Goal: Navigation & Orientation: Find specific page/section

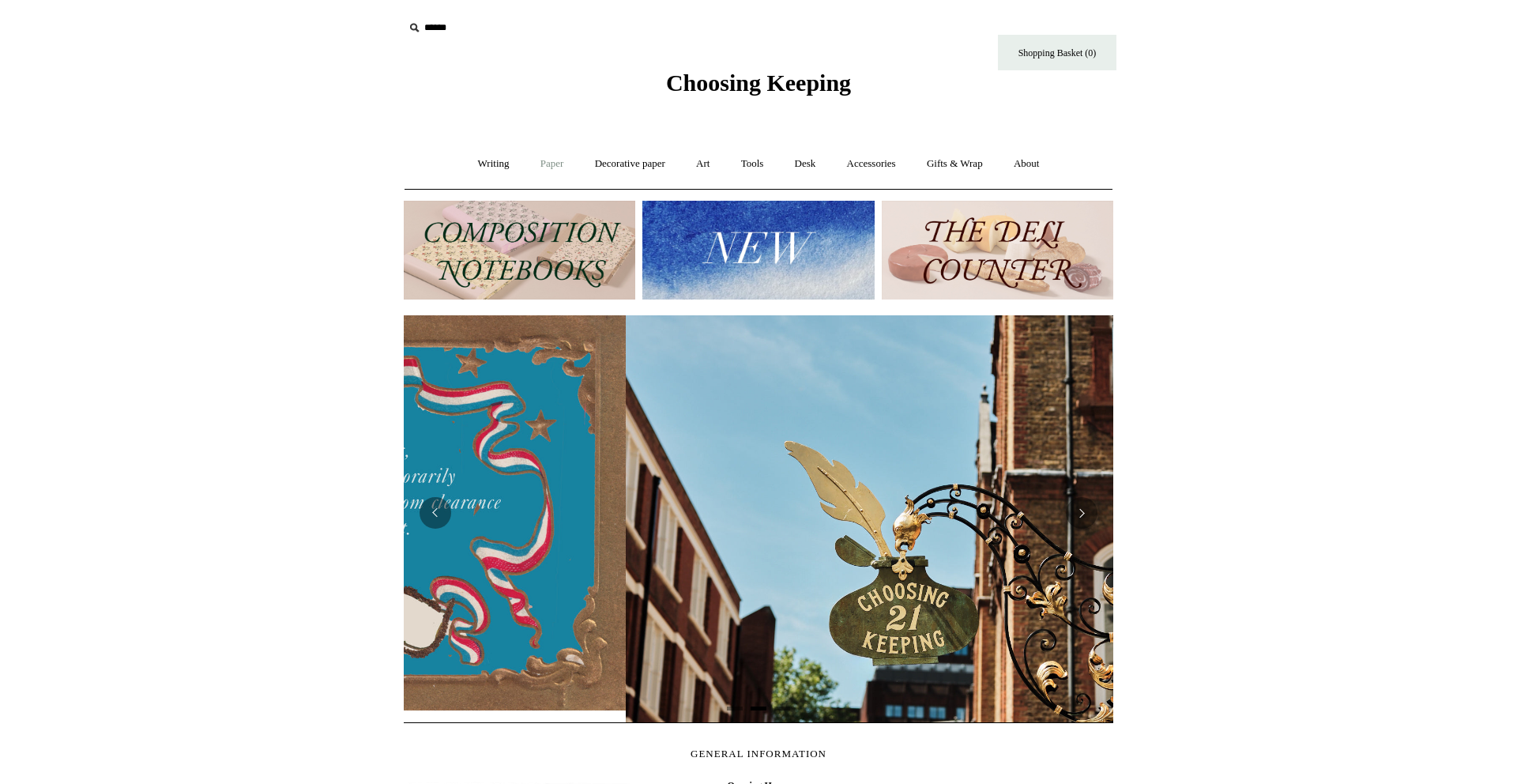
click at [549, 168] on link "Paper +" at bounding box center [552, 164] width 52 height 42
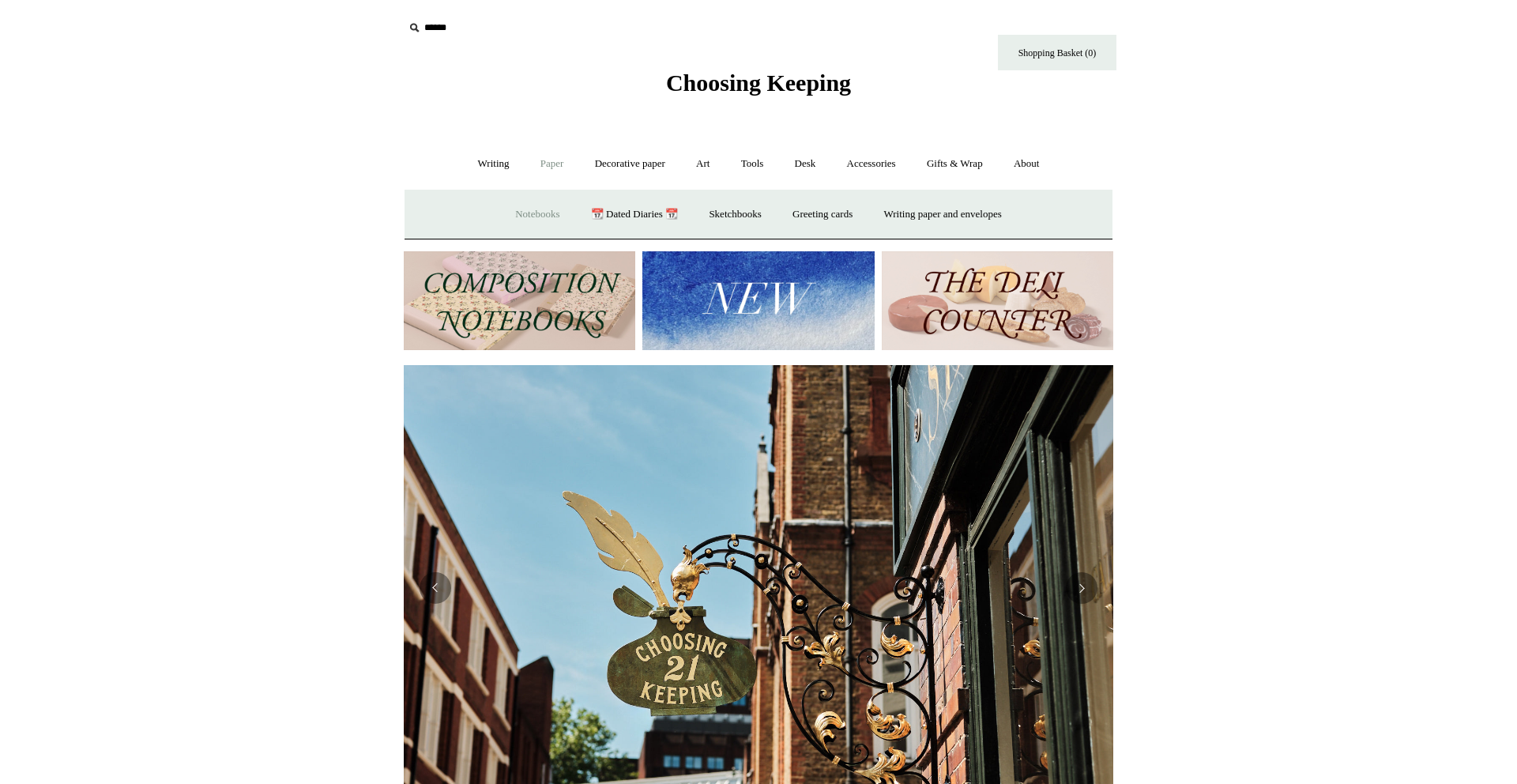
click at [537, 217] on link "Notebooks +" at bounding box center [537, 214] width 73 height 42
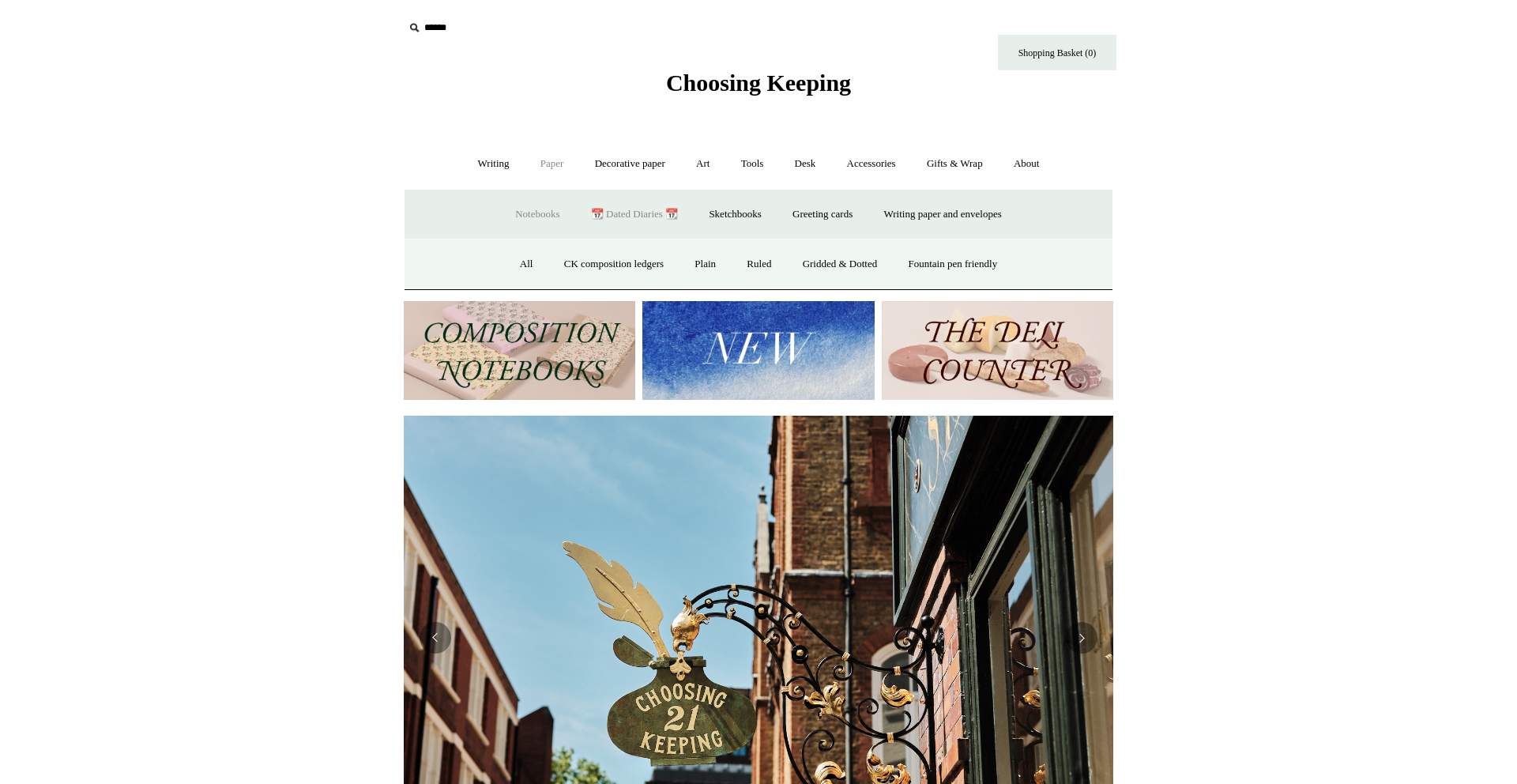
click at [614, 213] on link "📆 Dated Diaries 📆" at bounding box center [634, 214] width 115 height 42
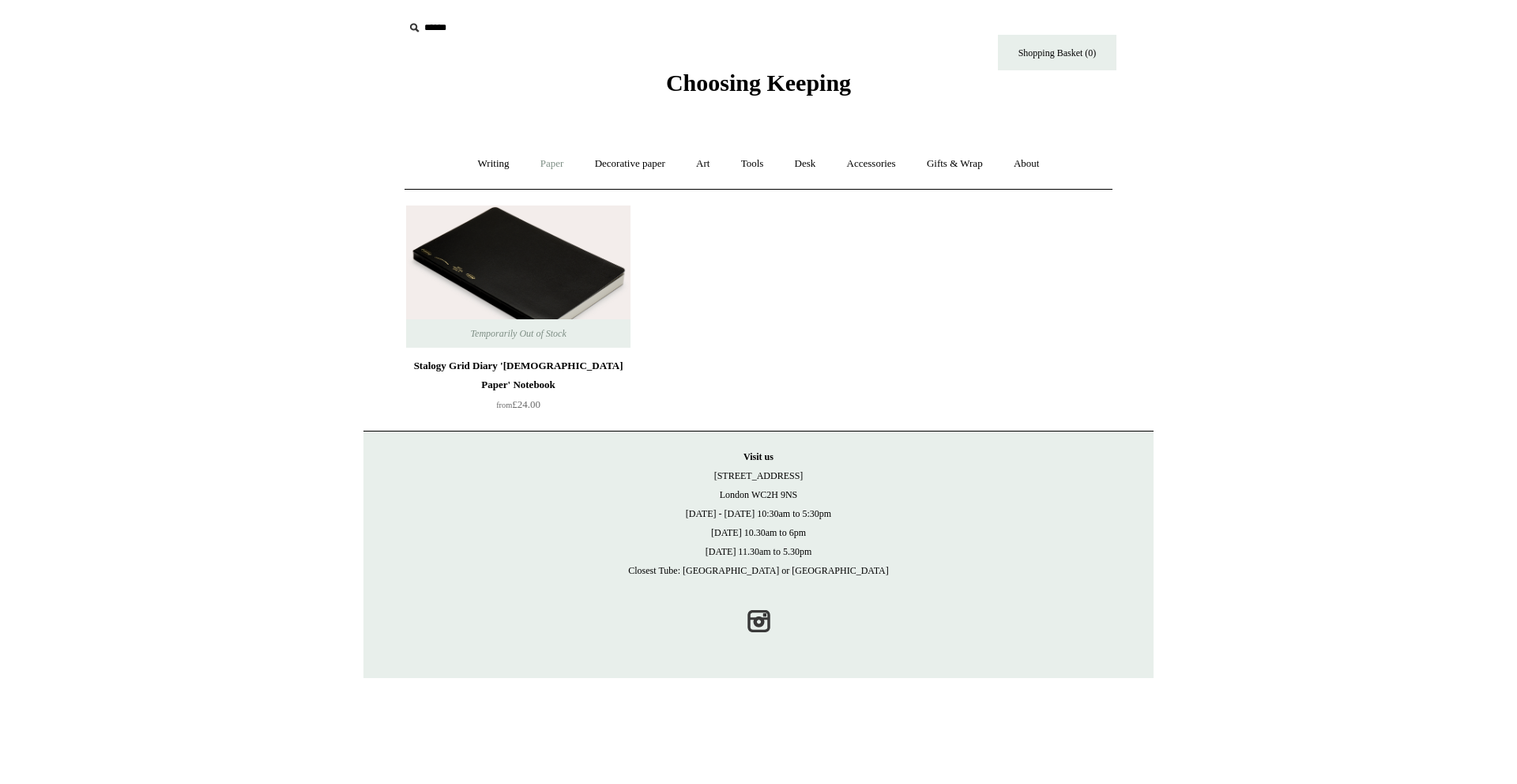
click at [547, 168] on link "Paper +" at bounding box center [552, 164] width 52 height 42
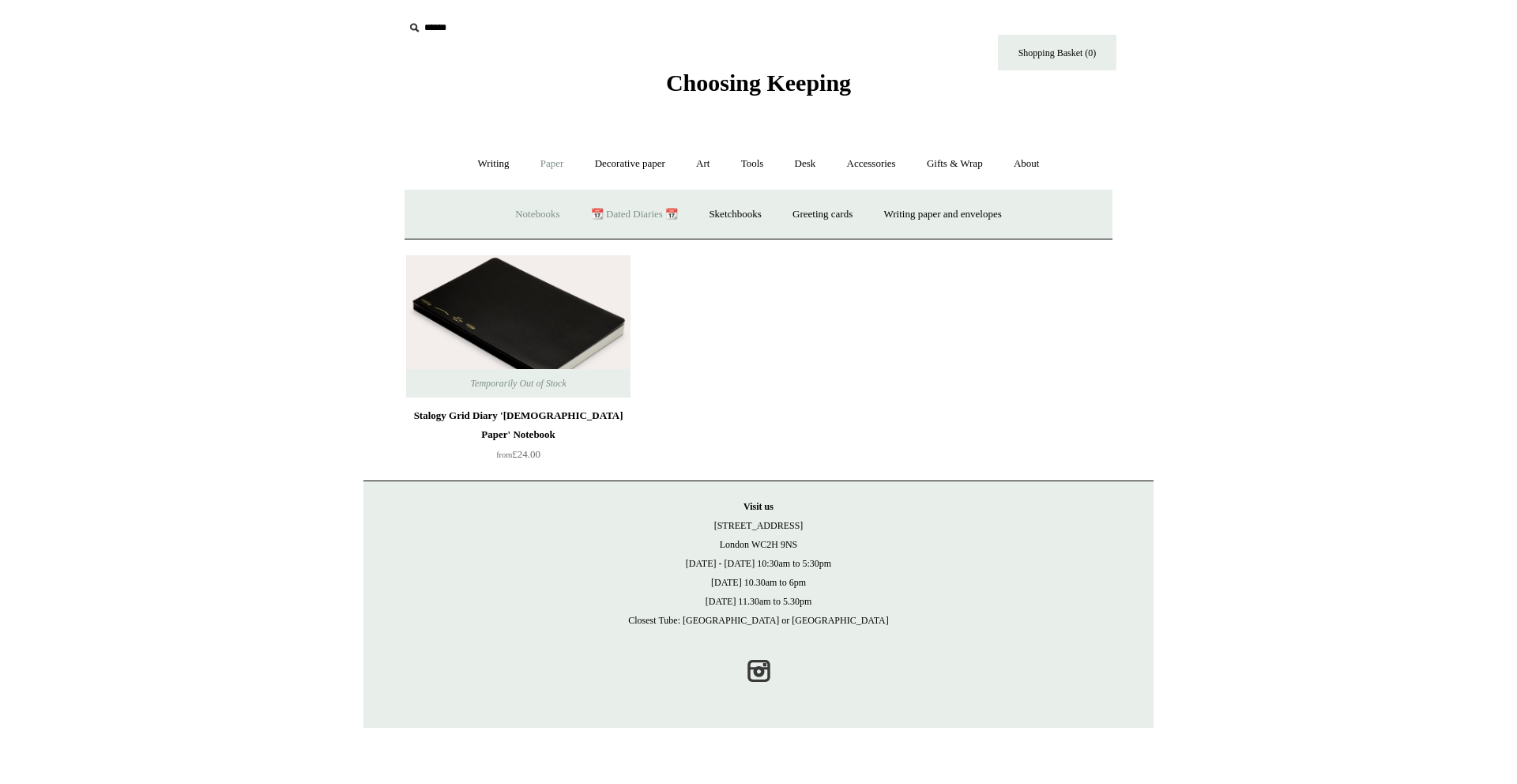
click at [540, 217] on link "Notebooks +" at bounding box center [537, 214] width 73 height 42
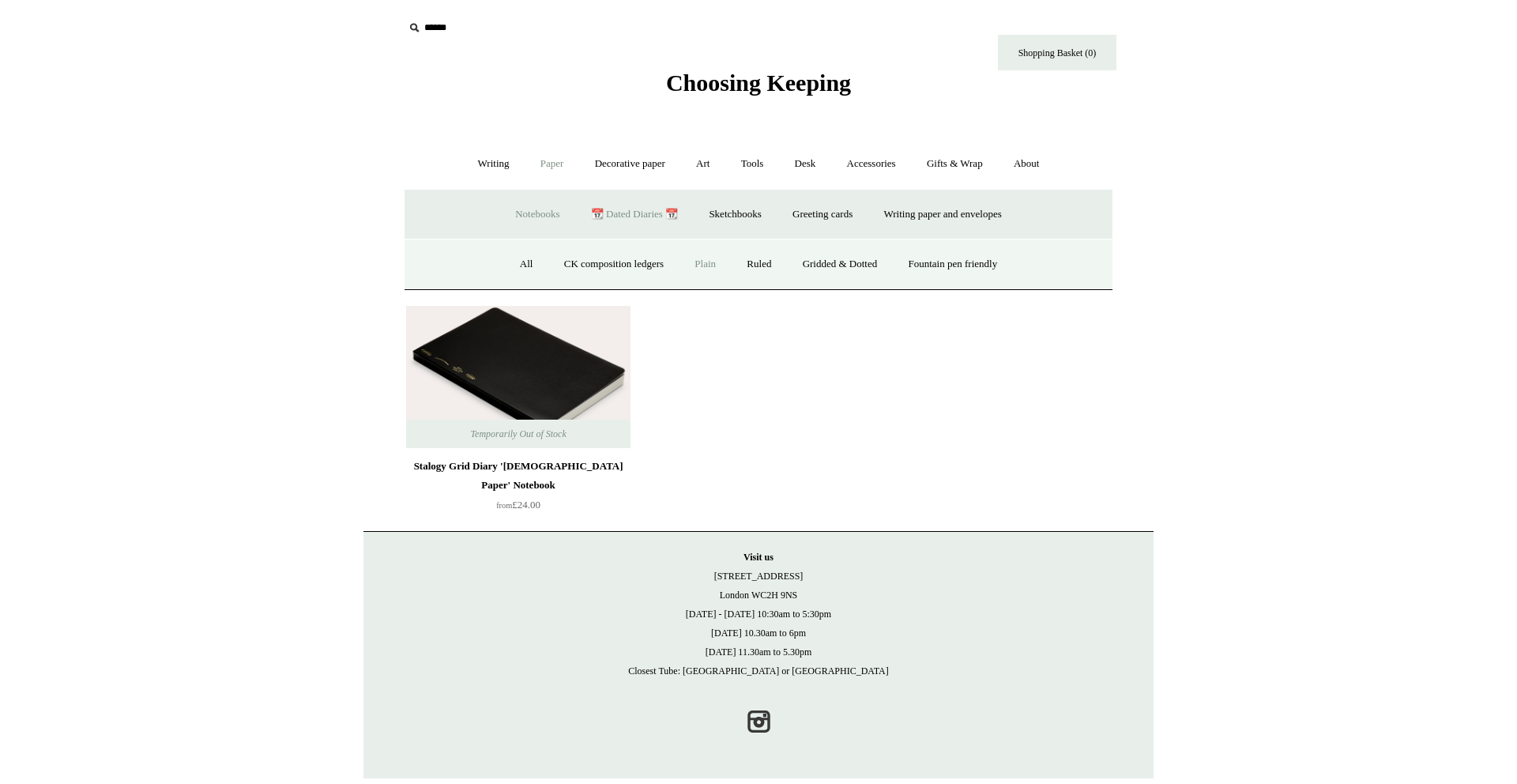
click at [704, 261] on link "Plain" at bounding box center [705, 264] width 50 height 42
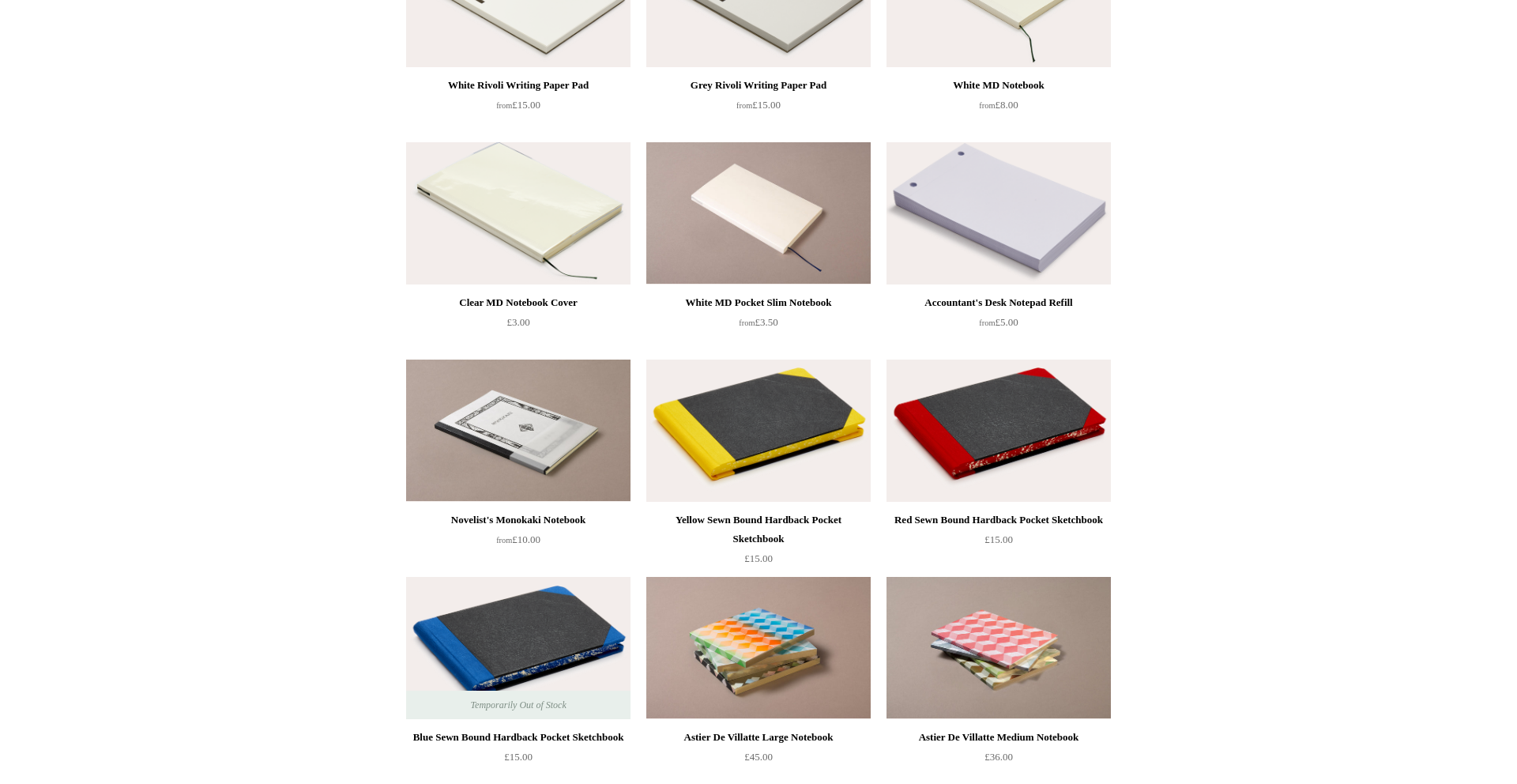
scroll to position [943, 0]
